Goal: Task Accomplishment & Management: Use online tool/utility

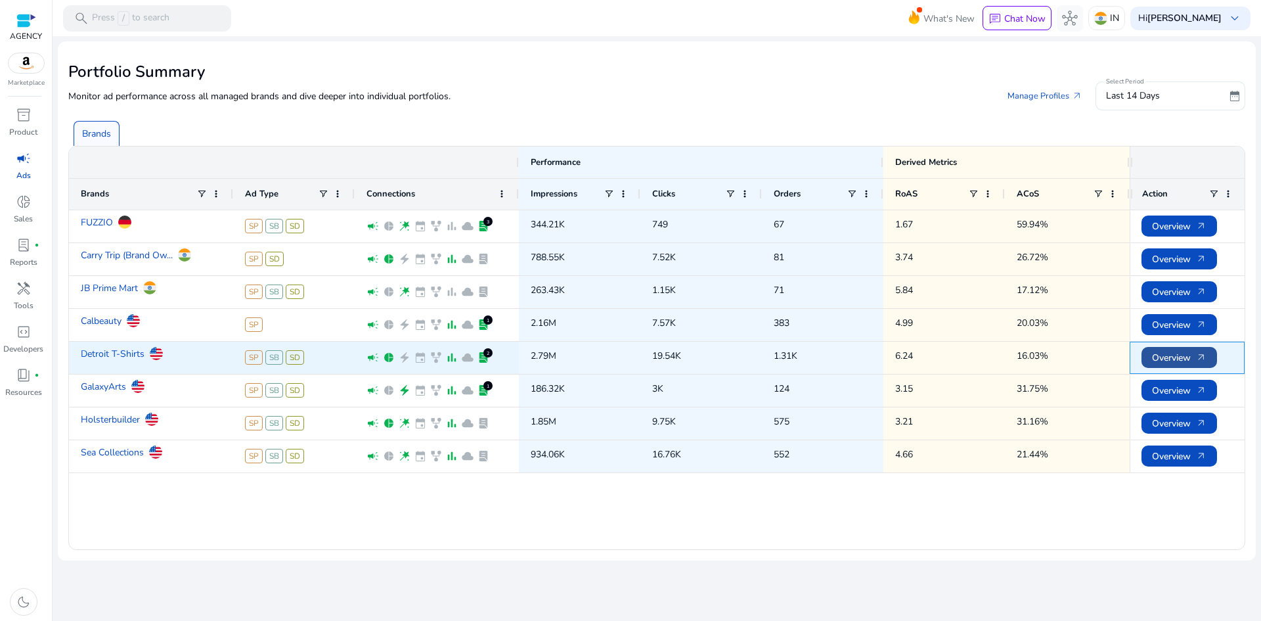
click at [1179, 356] on span "Overview arrow_outward" at bounding box center [1179, 357] width 55 height 27
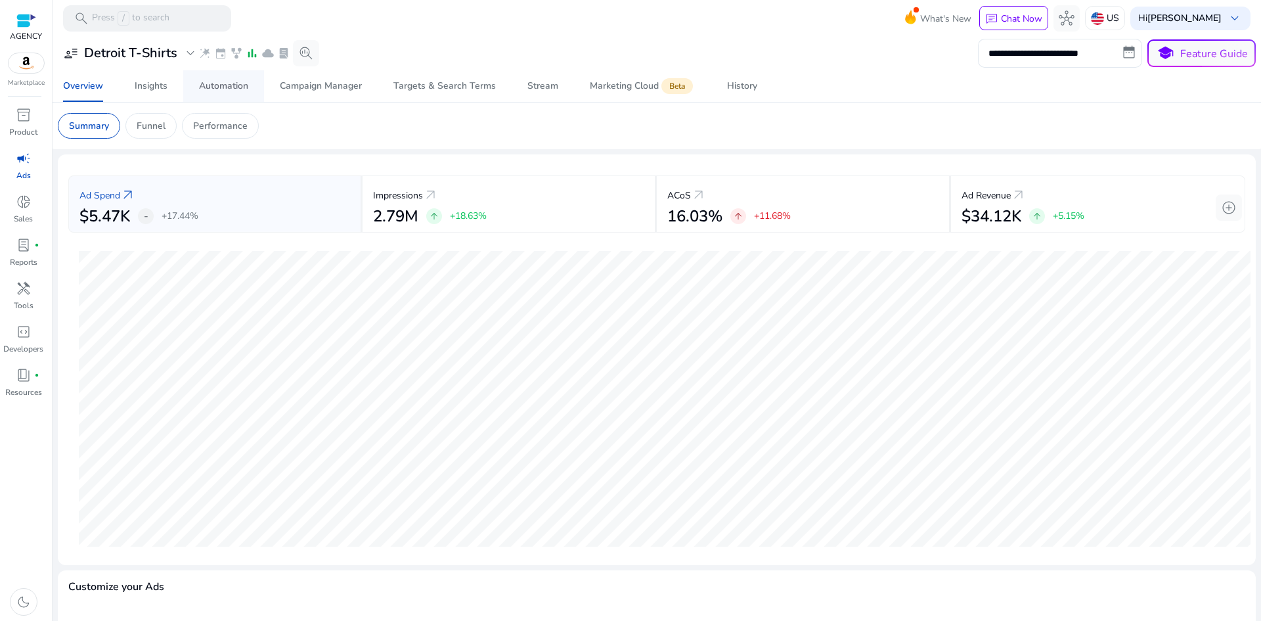
click at [248, 84] on div "Automation" at bounding box center [223, 85] width 49 height 9
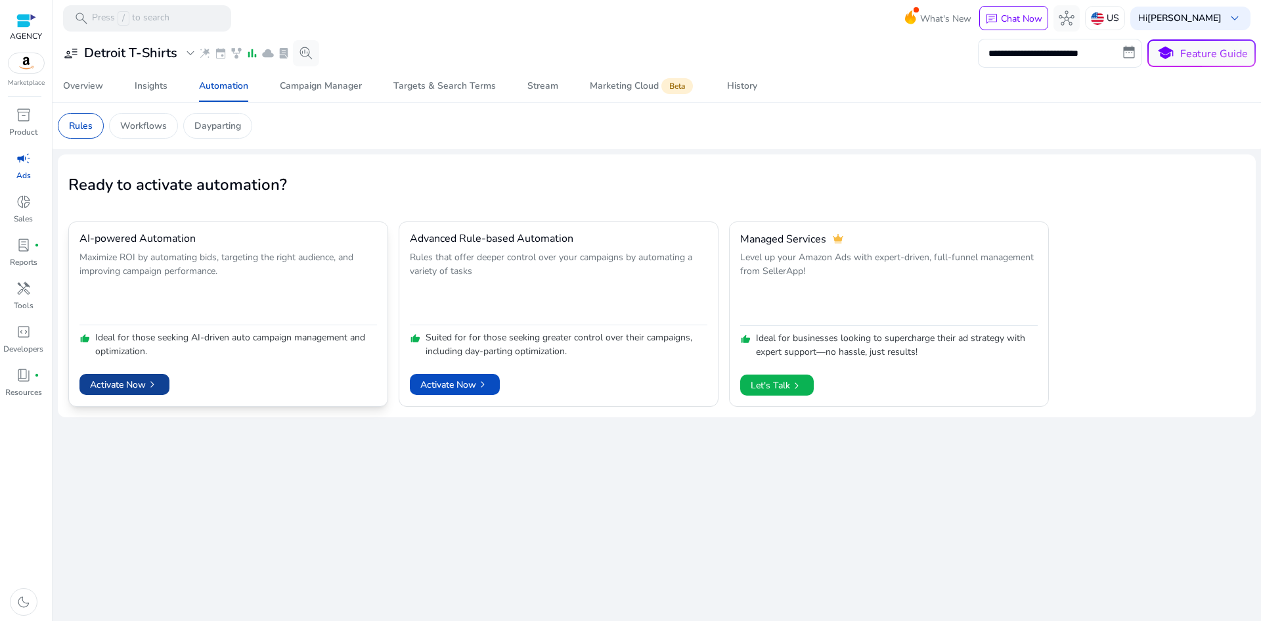
click at [145, 387] on span "Activate Now chevron_right" at bounding box center [124, 385] width 69 height 14
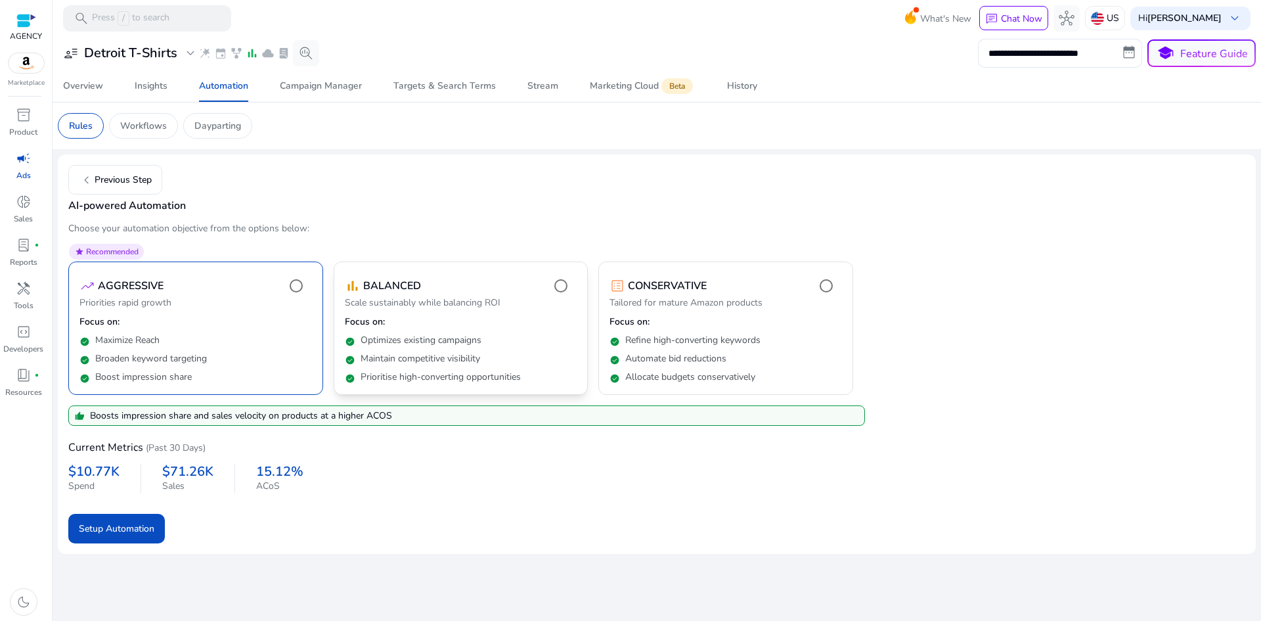
click at [493, 347] on div "check_circle Maintain competitive visibility" at bounding box center [461, 356] width 233 height 18
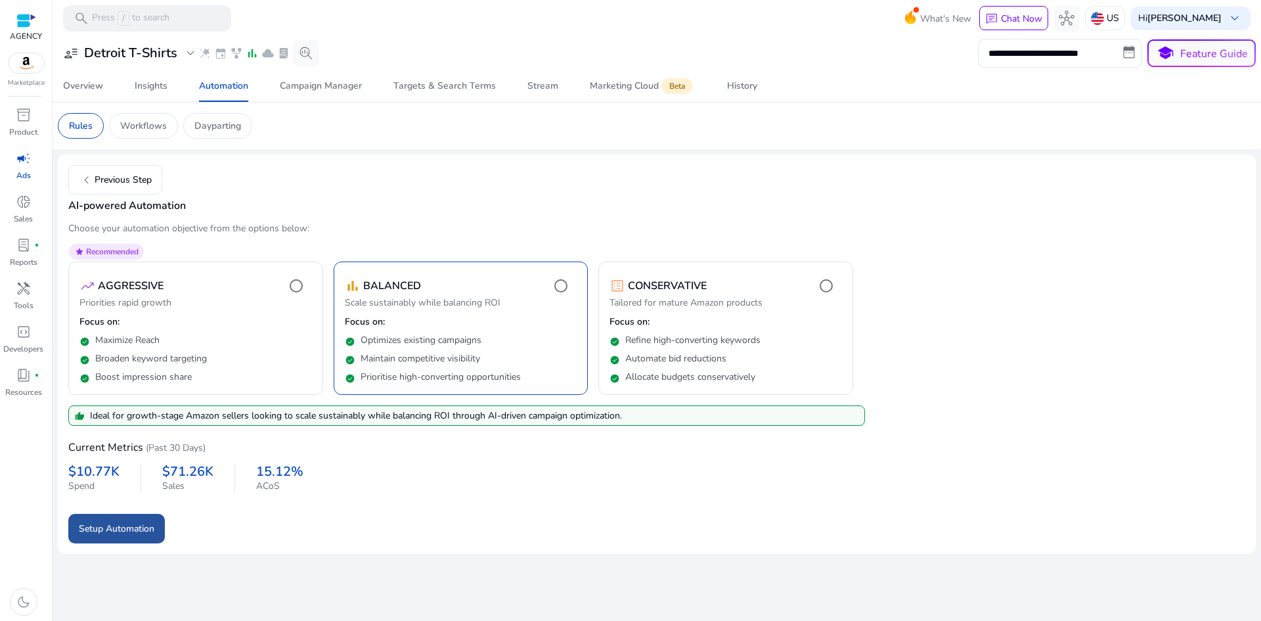
click at [125, 525] on span "Setup Automation" at bounding box center [117, 529] width 76 height 14
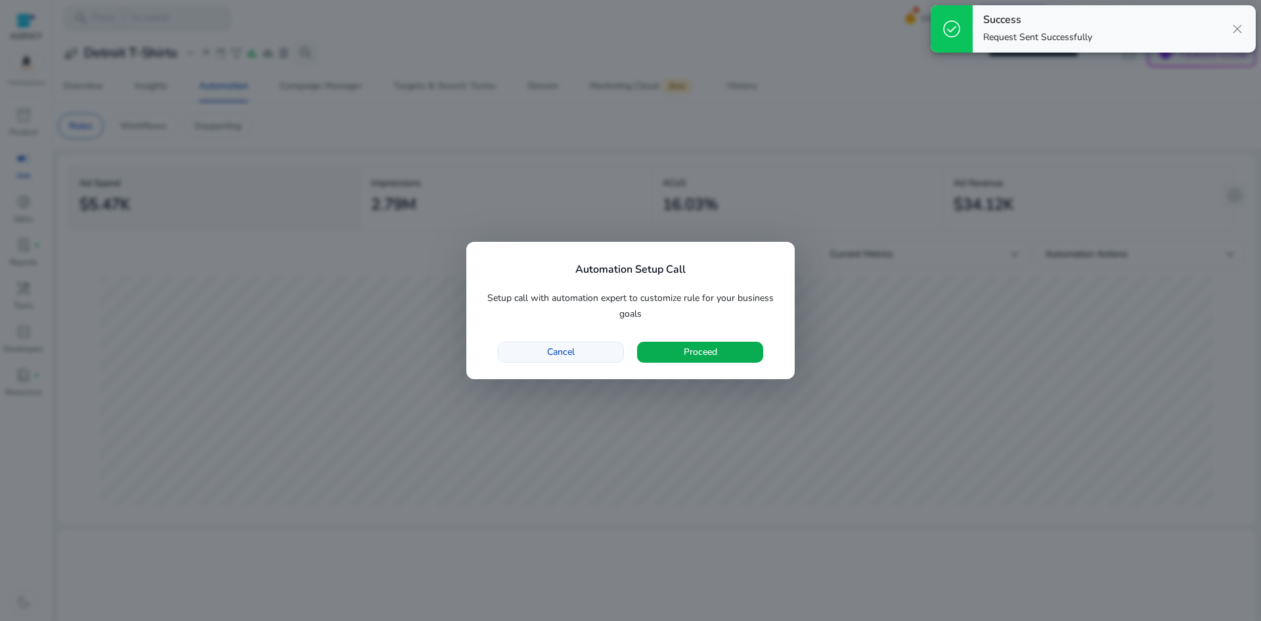
click at [598, 352] on span "button" at bounding box center [561, 352] width 125 height 32
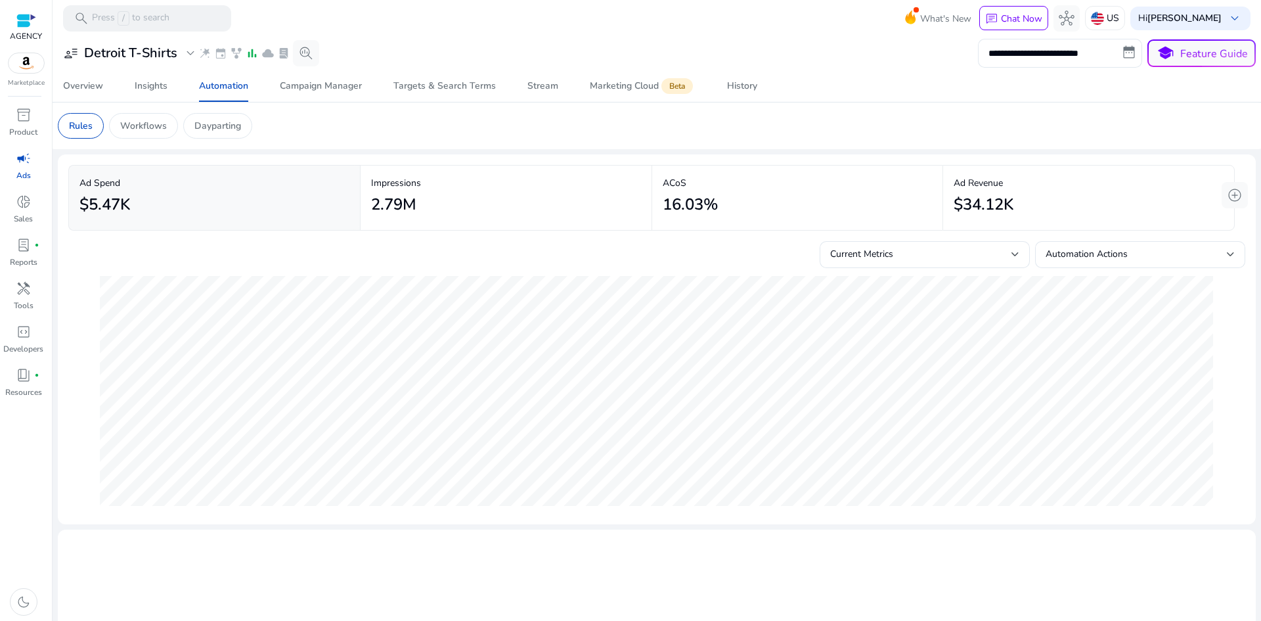
click at [20, 164] on span "campaign" at bounding box center [24, 158] width 16 height 16
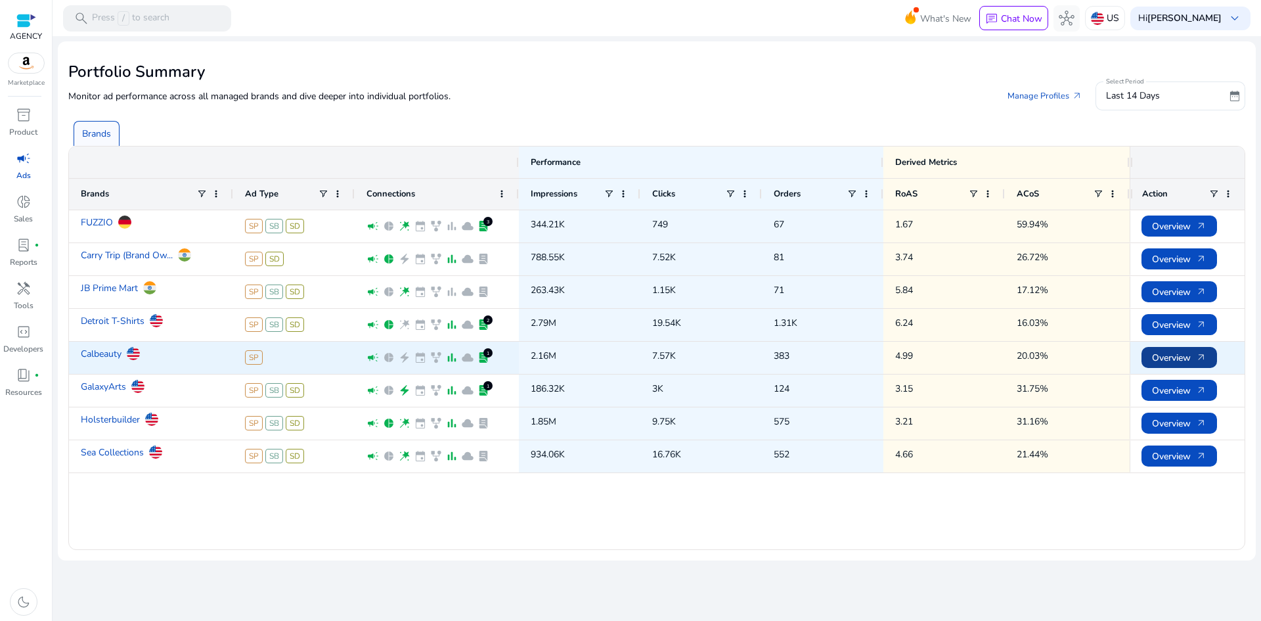
click at [1160, 358] on span "Overview arrow_outward" at bounding box center [1179, 357] width 55 height 27
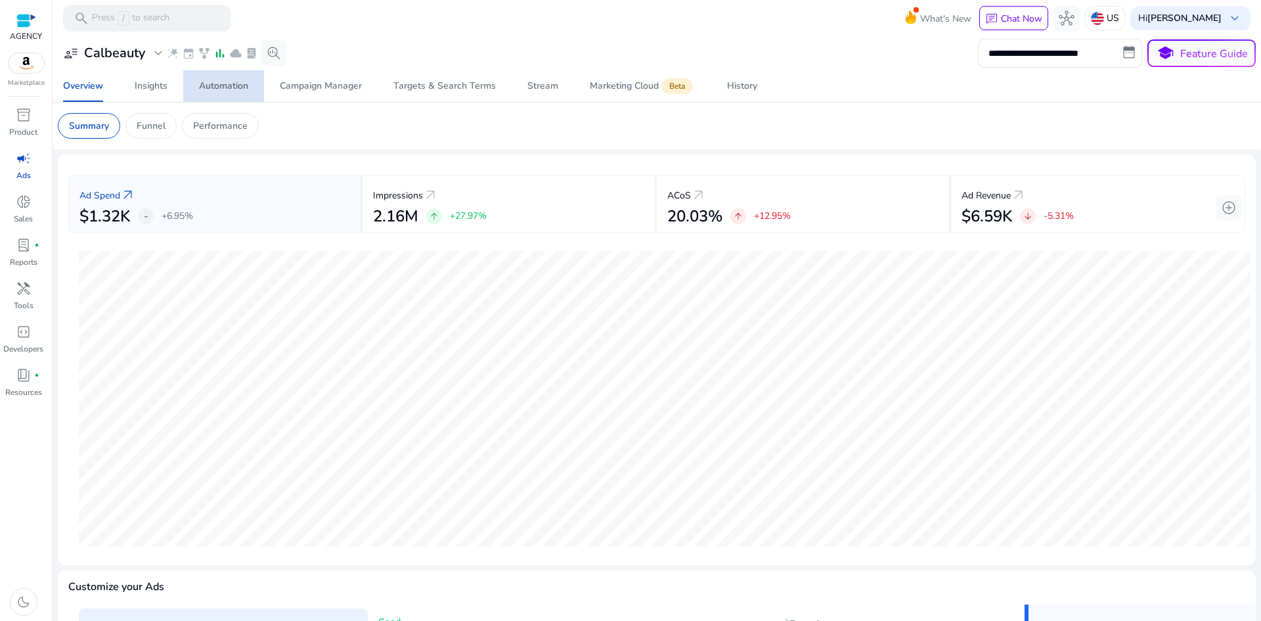
click at [210, 91] on div "Automation" at bounding box center [223, 85] width 49 height 9
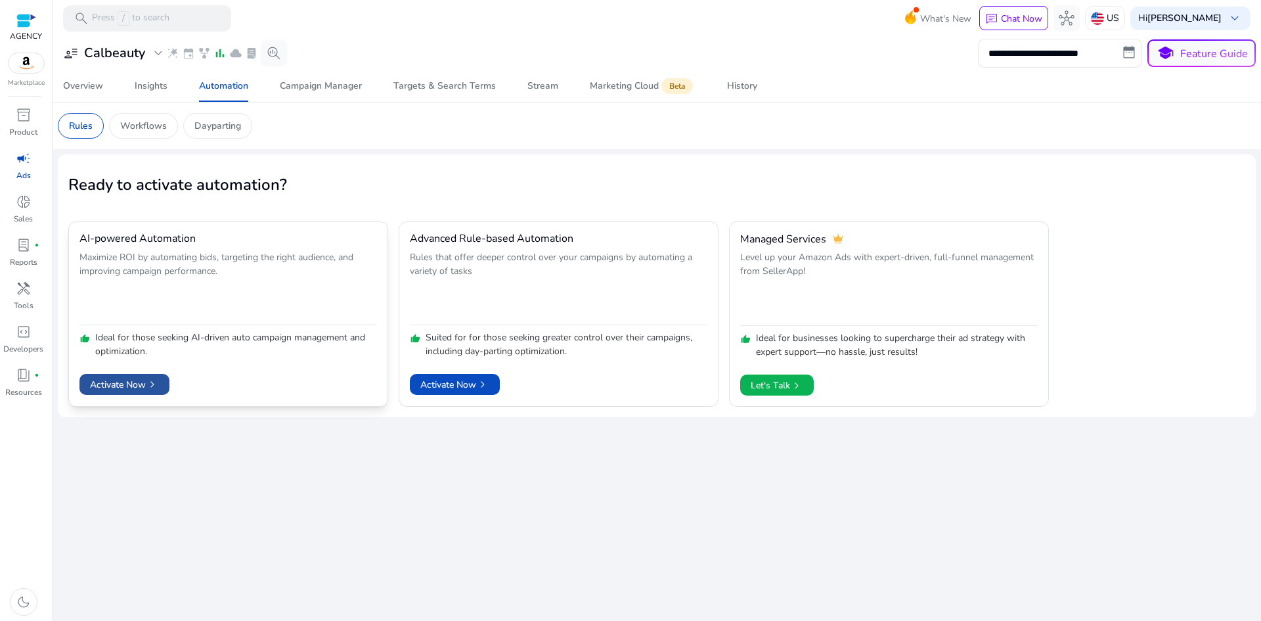
click at [135, 381] on span "Activate Now chevron_right" at bounding box center [124, 385] width 69 height 14
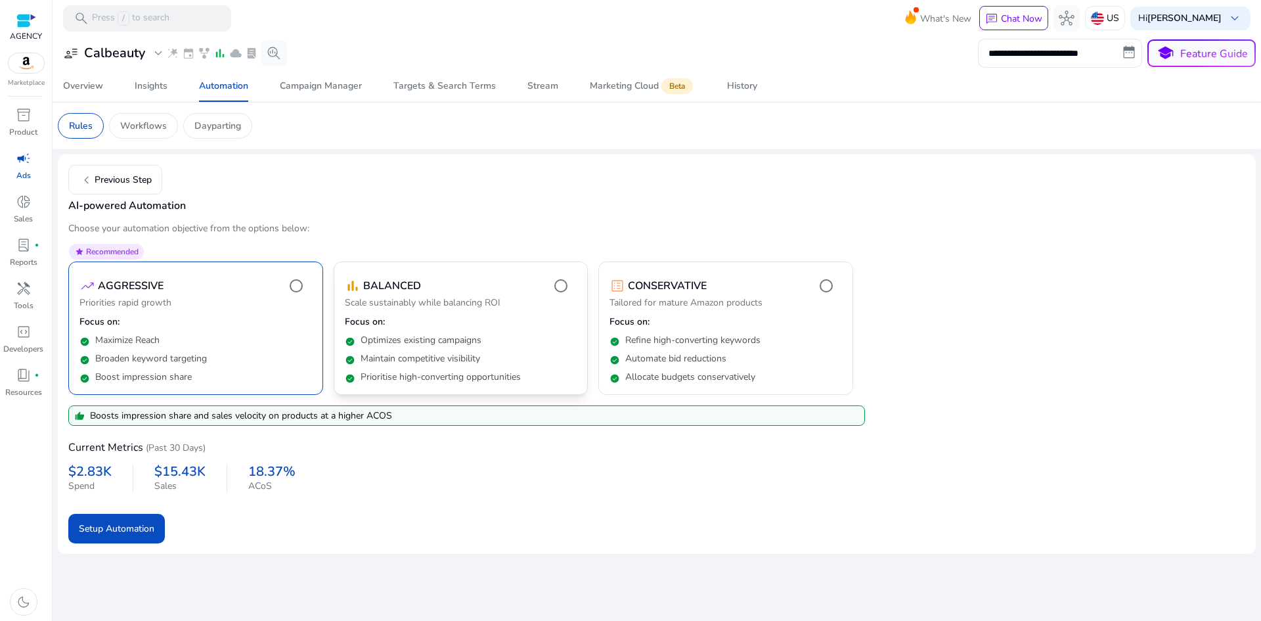
click at [471, 325] on p "Focus on:" at bounding box center [461, 321] width 233 height 13
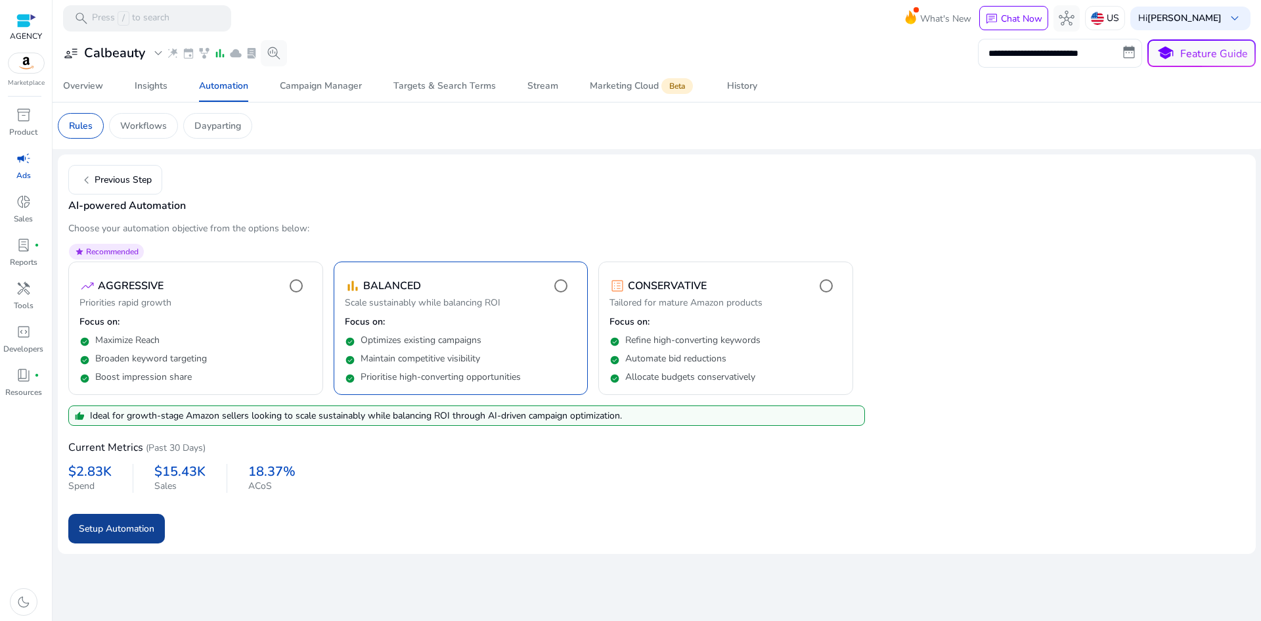
click at [128, 526] on span "Setup Automation" at bounding box center [117, 529] width 76 height 14
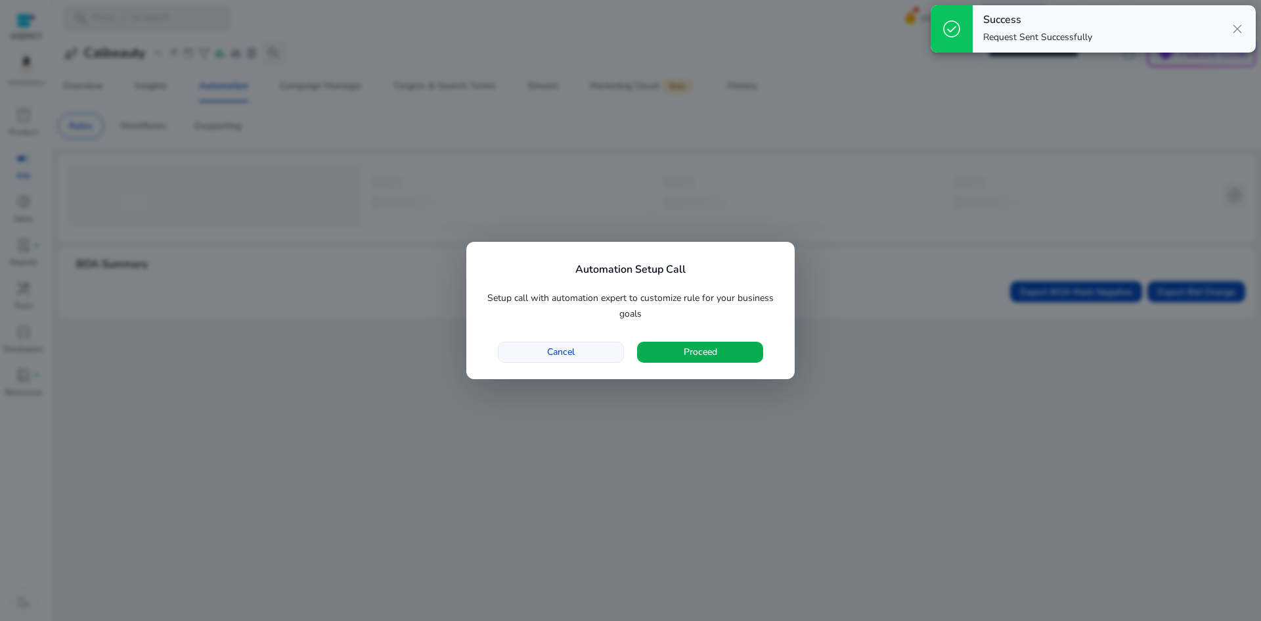
click at [577, 352] on span "button" at bounding box center [561, 352] width 125 height 32
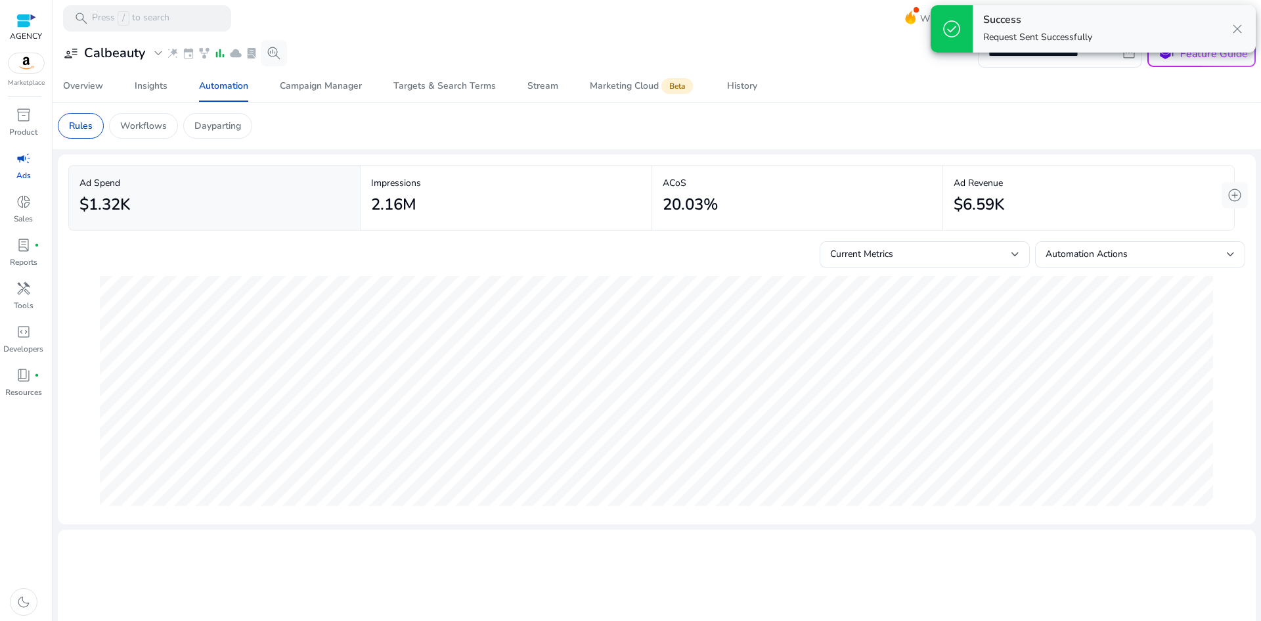
click at [18, 158] on span "campaign" at bounding box center [24, 158] width 16 height 16
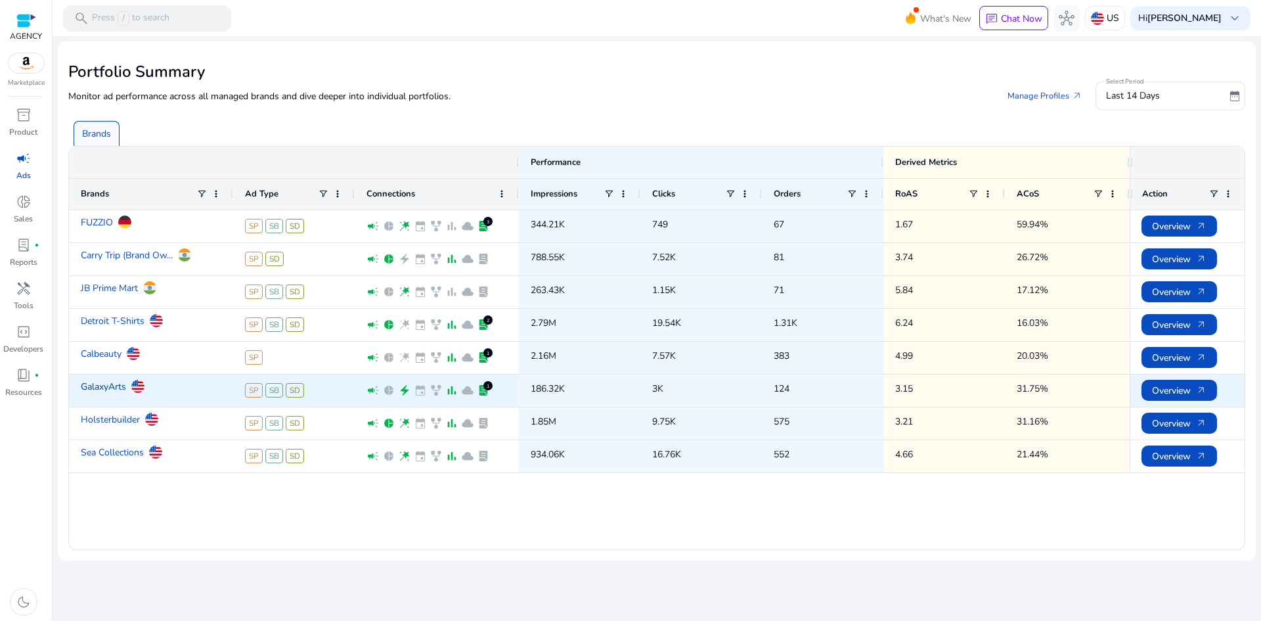
click at [112, 390] on link "GalaxyArts" at bounding box center [103, 386] width 45 height 23
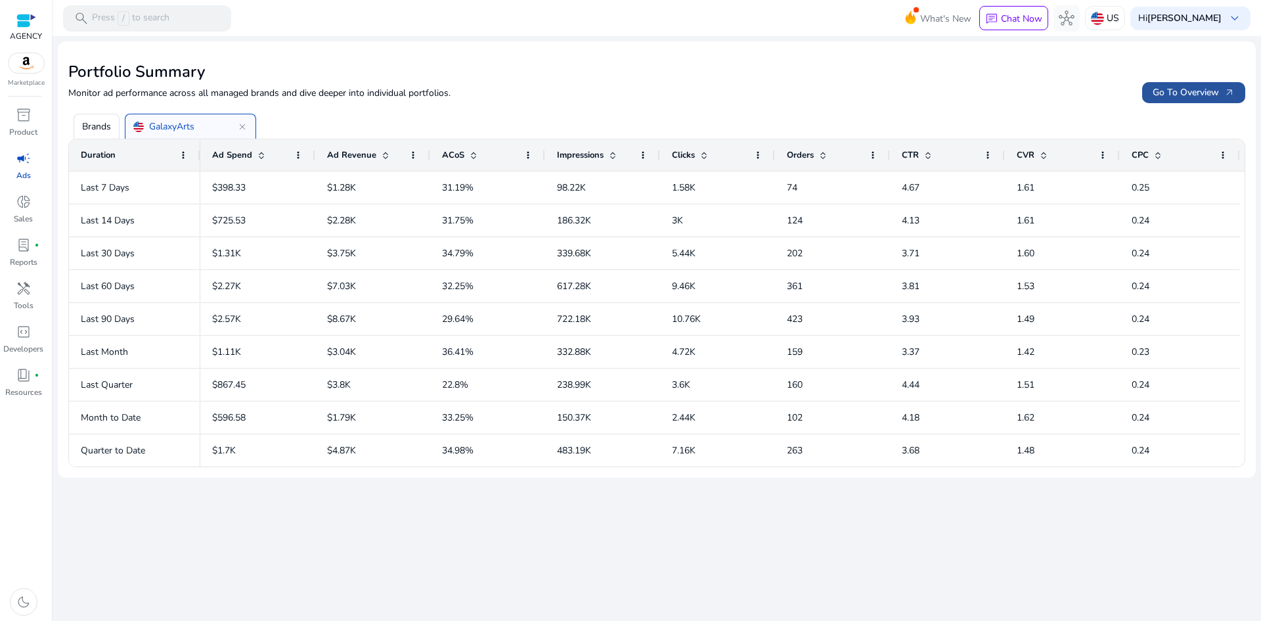
click at [1198, 85] on span "Go To Overview arrow_outward" at bounding box center [1194, 92] width 82 height 14
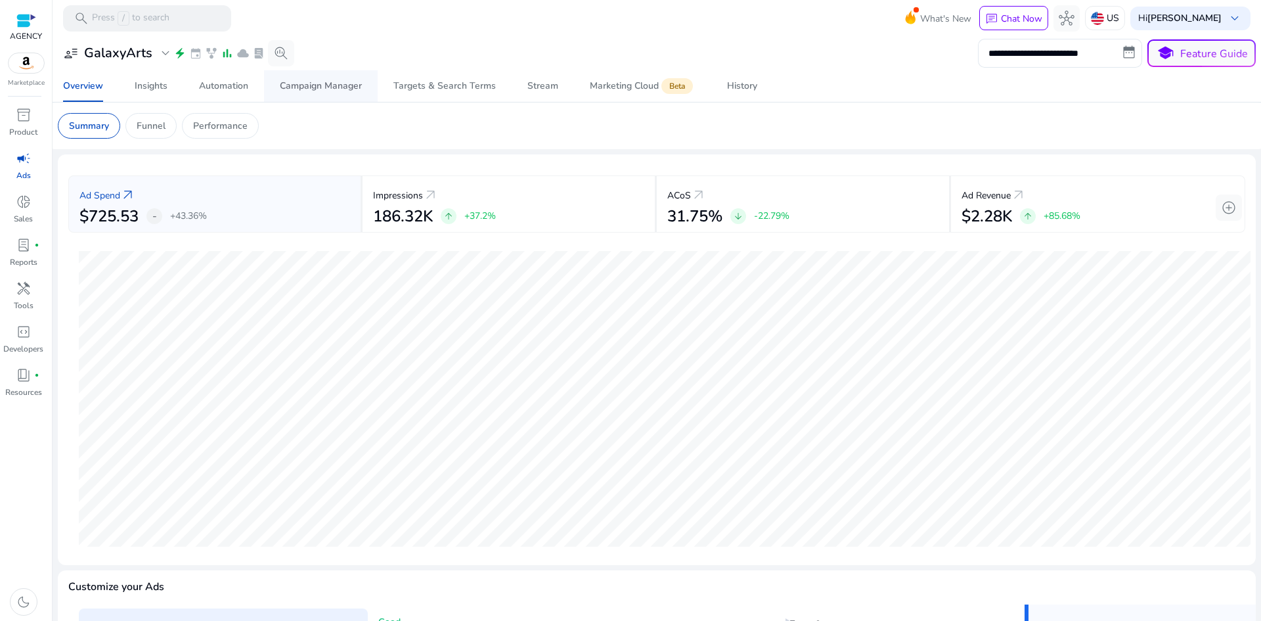
click at [299, 92] on span "Campaign Manager" at bounding box center [321, 86] width 82 height 32
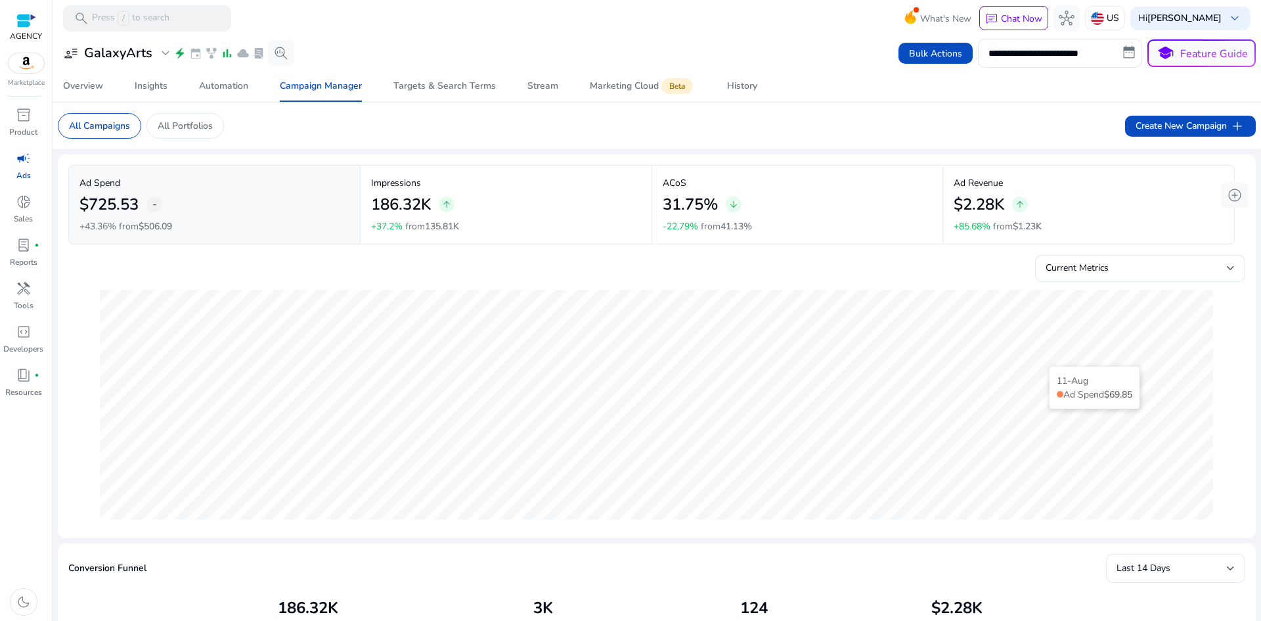
scroll to position [66, 0]
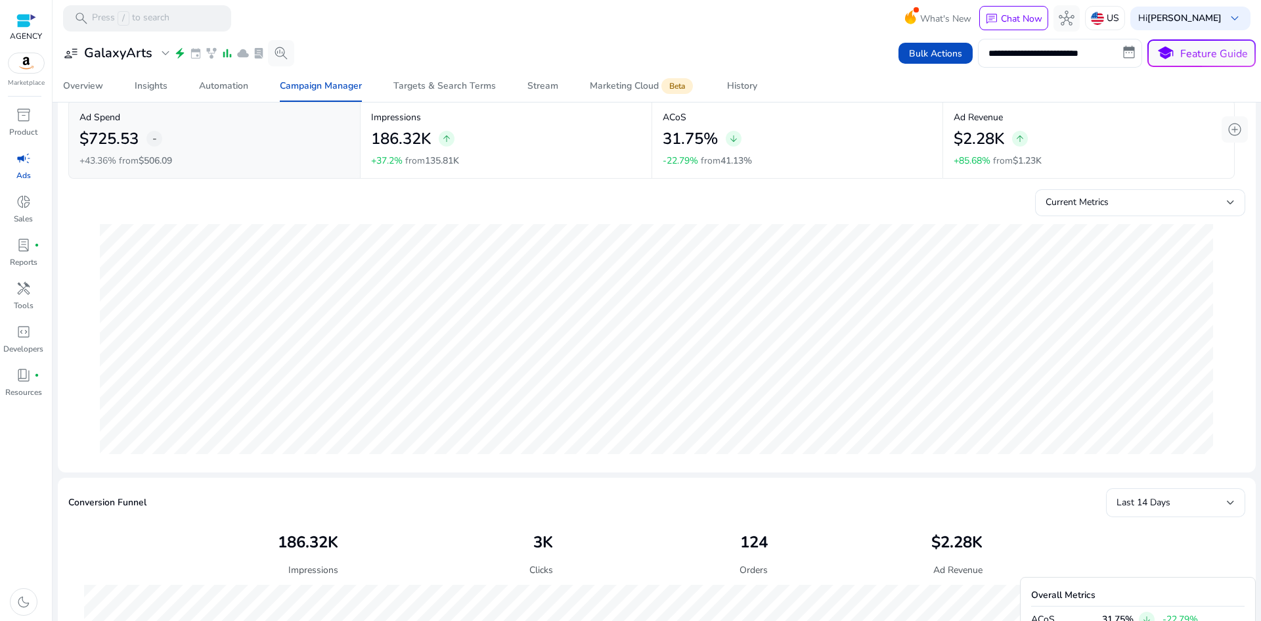
click at [1093, 128] on div "$2.28K arrow_upward" at bounding box center [1089, 139] width 270 height 30
click at [747, 78] on span "History" at bounding box center [742, 86] width 30 height 32
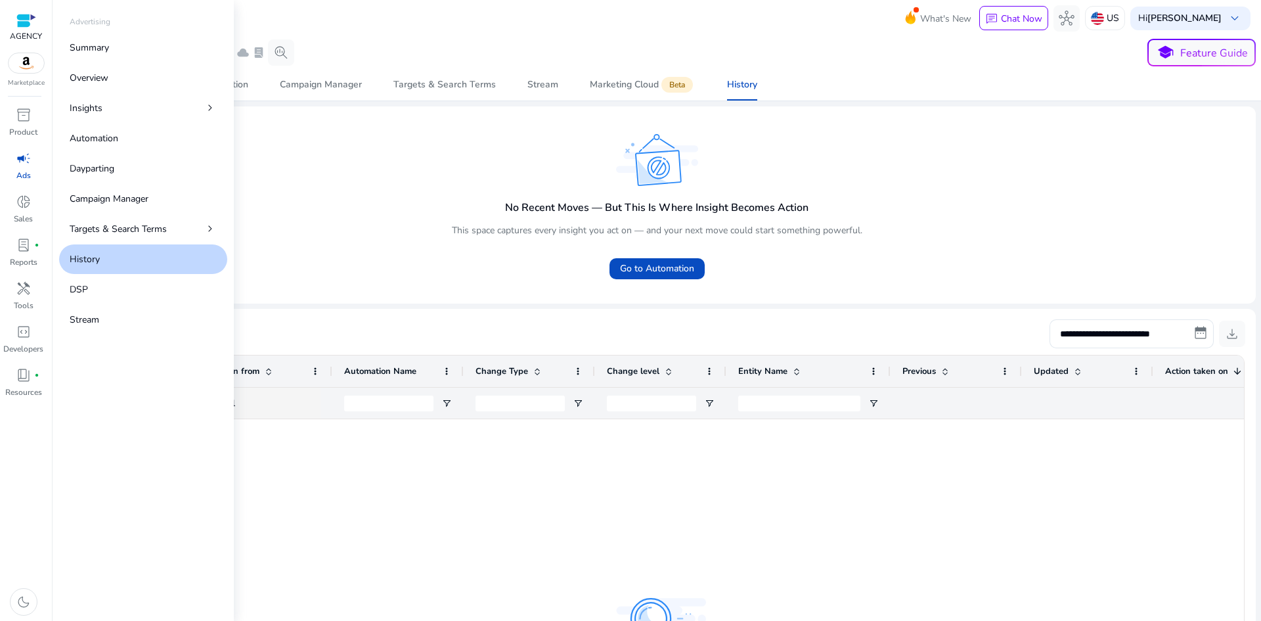
click at [15, 168] on div "campaign" at bounding box center [23, 158] width 37 height 21
